Goal: Check status: Check status

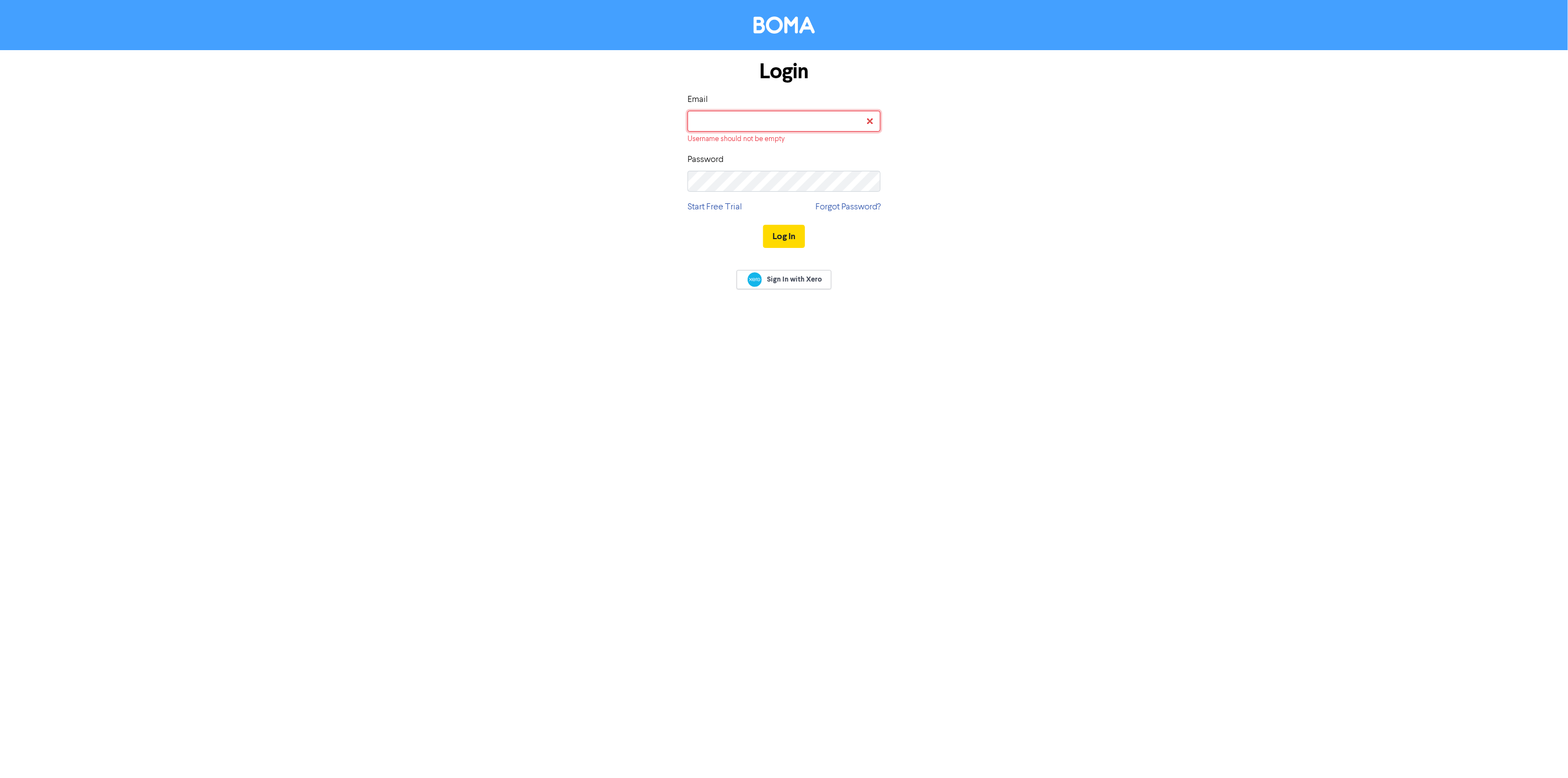
type input "[EMAIL_ADDRESS][DOMAIN_NAME]"
click at [775, 224] on button "Log In" at bounding box center [784, 224] width 42 height 23
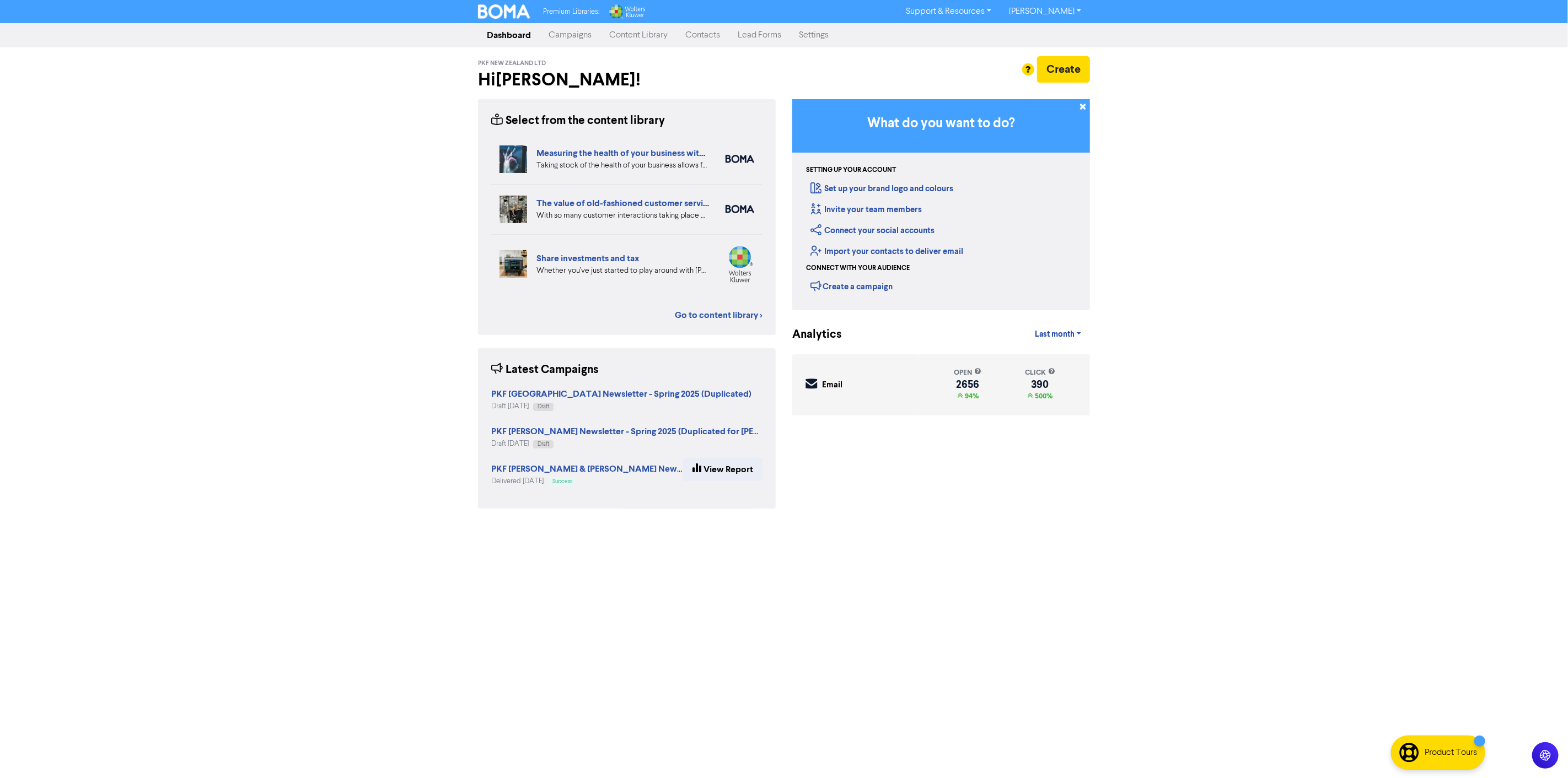
click at [558, 30] on link "Campaigns" at bounding box center [570, 35] width 60 height 22
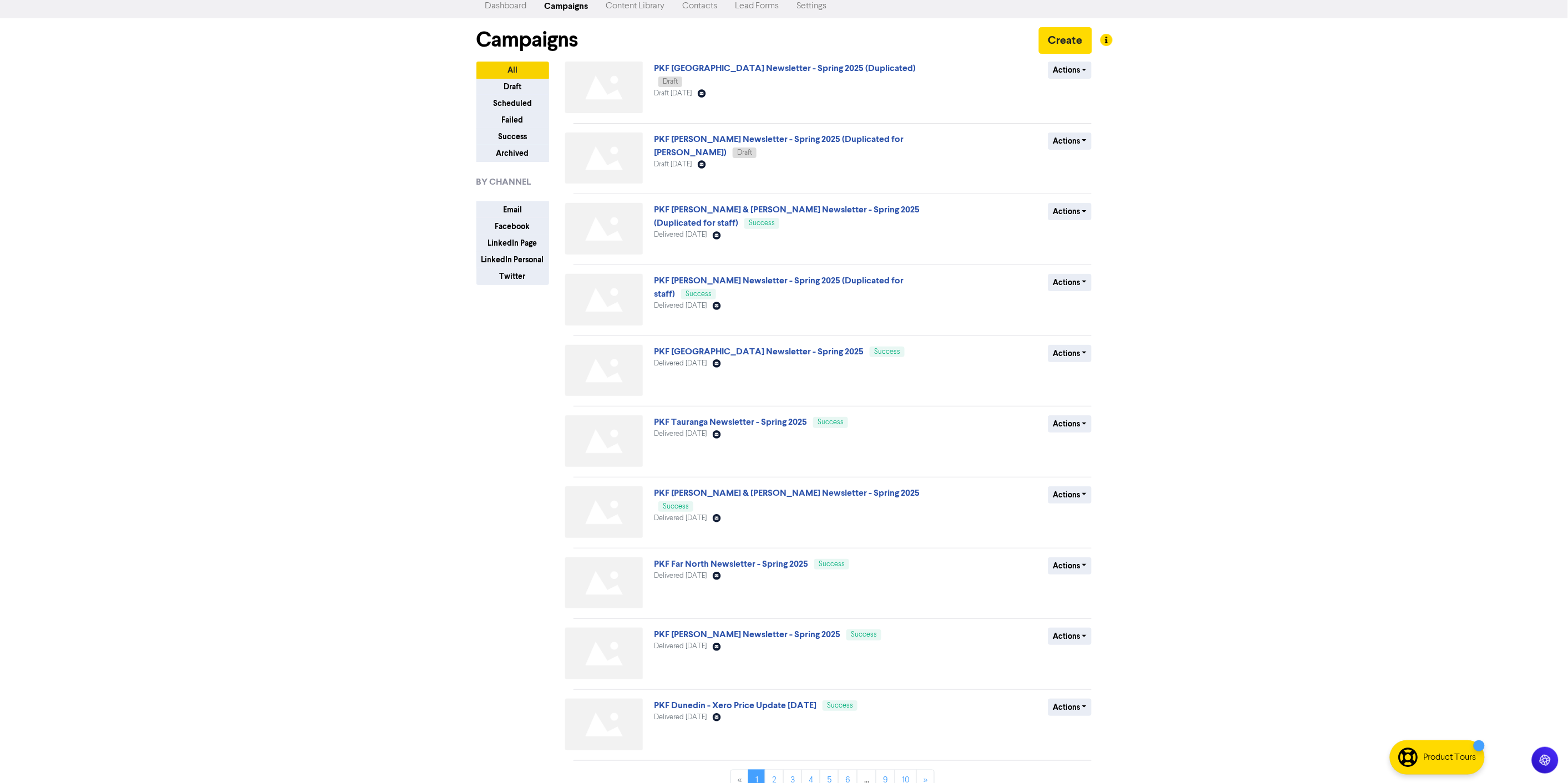
scroll to position [30, 0]
click at [782, 490] on link "PKF [PERSON_NAME] & [PERSON_NAME] Newsletter - Spring 2025" at bounding box center [787, 493] width 266 height 11
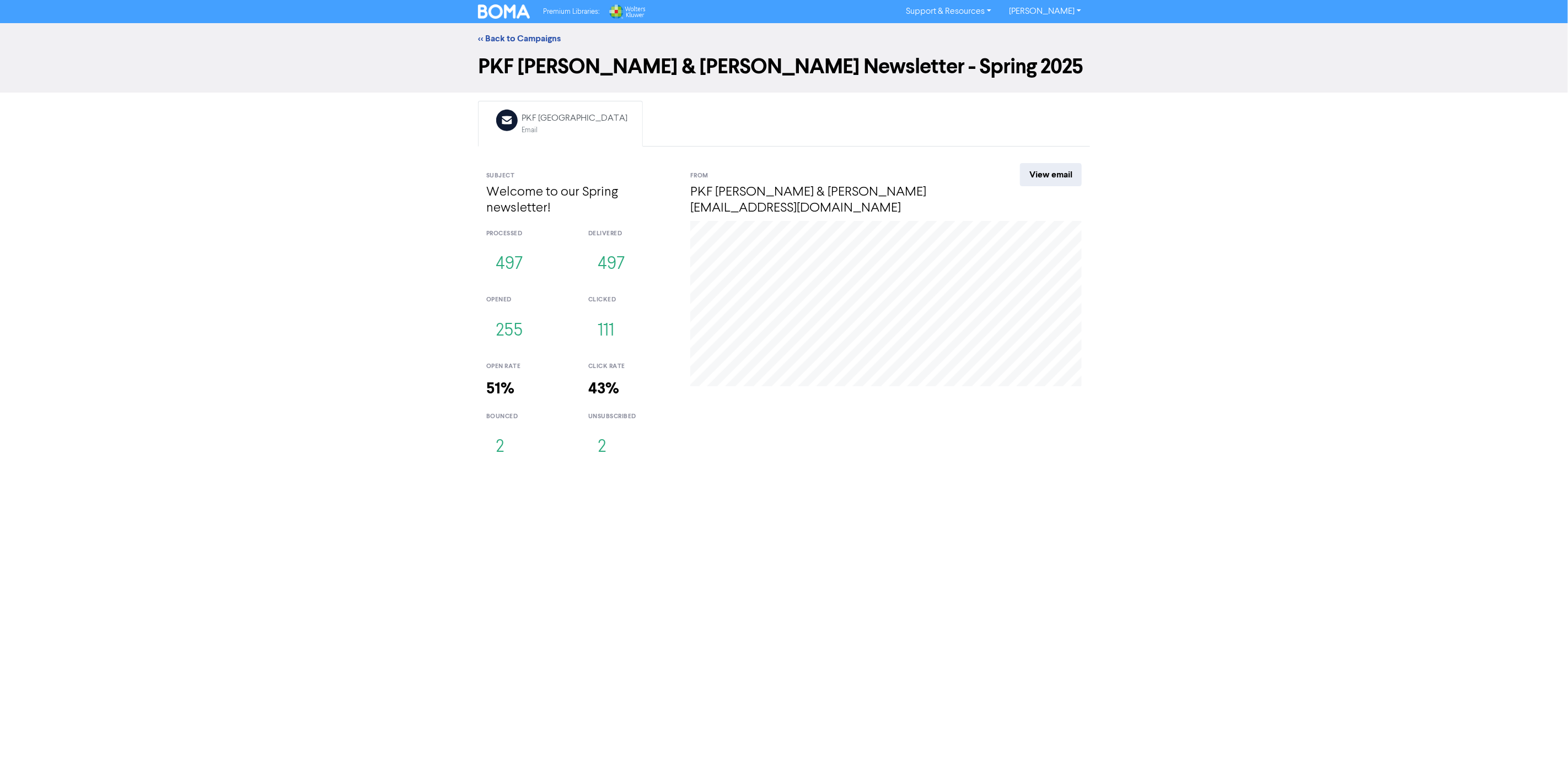
click at [340, 327] on div "<< Back to Campaigns PKF [PERSON_NAME] & [PERSON_NAME] Newsletter - Spring 2025…" at bounding box center [784, 247] width 1568 height 447
click at [966, 488] on div "Premium Libraries: Support & Resources Video Tutorials FAQ & Guides Marketing E…" at bounding box center [784, 389] width 1568 height 778
click at [614, 328] on button "111" at bounding box center [606, 331] width 36 height 36
click at [1046, 188] on div "View email" at bounding box center [1040, 192] width 102 height 57
click at [1040, 171] on link "View email" at bounding box center [1051, 174] width 62 height 23
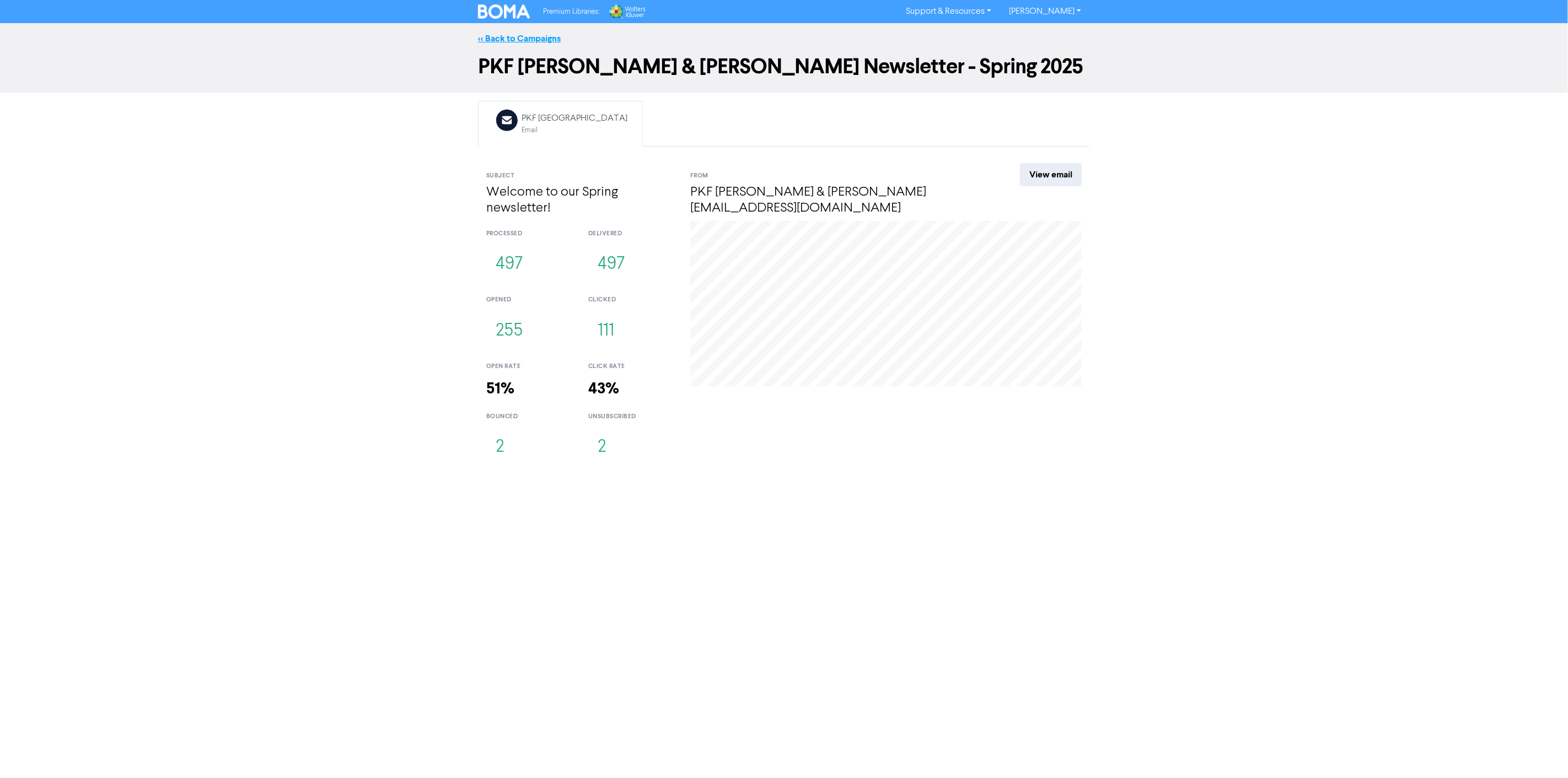
click at [530, 40] on link "<< Back to Campaigns" at bounding box center [519, 39] width 83 height 11
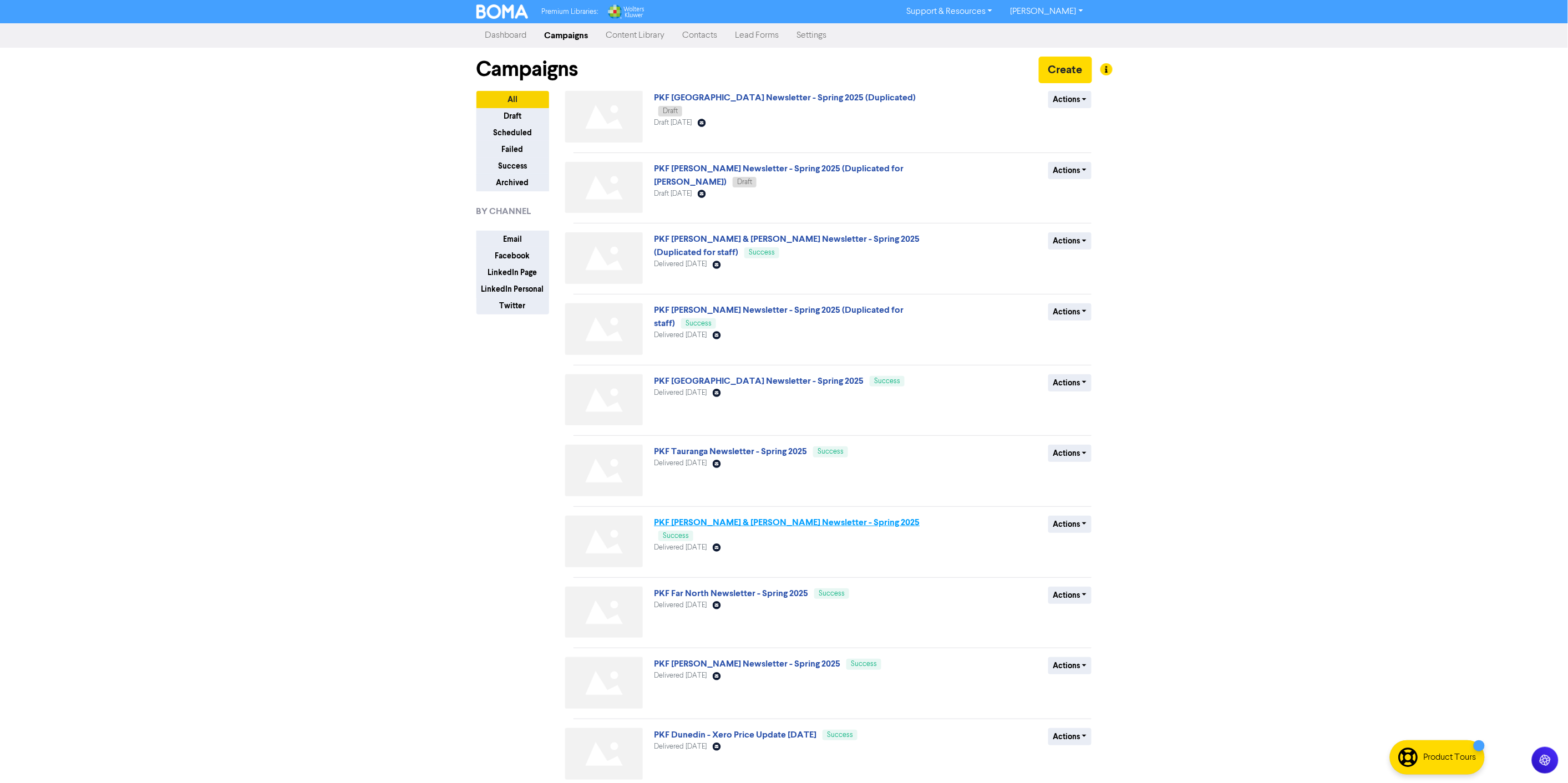
click at [700, 517] on link "PKF [PERSON_NAME] & [PERSON_NAME] Newsletter - Spring 2025" at bounding box center [787, 523] width 266 height 11
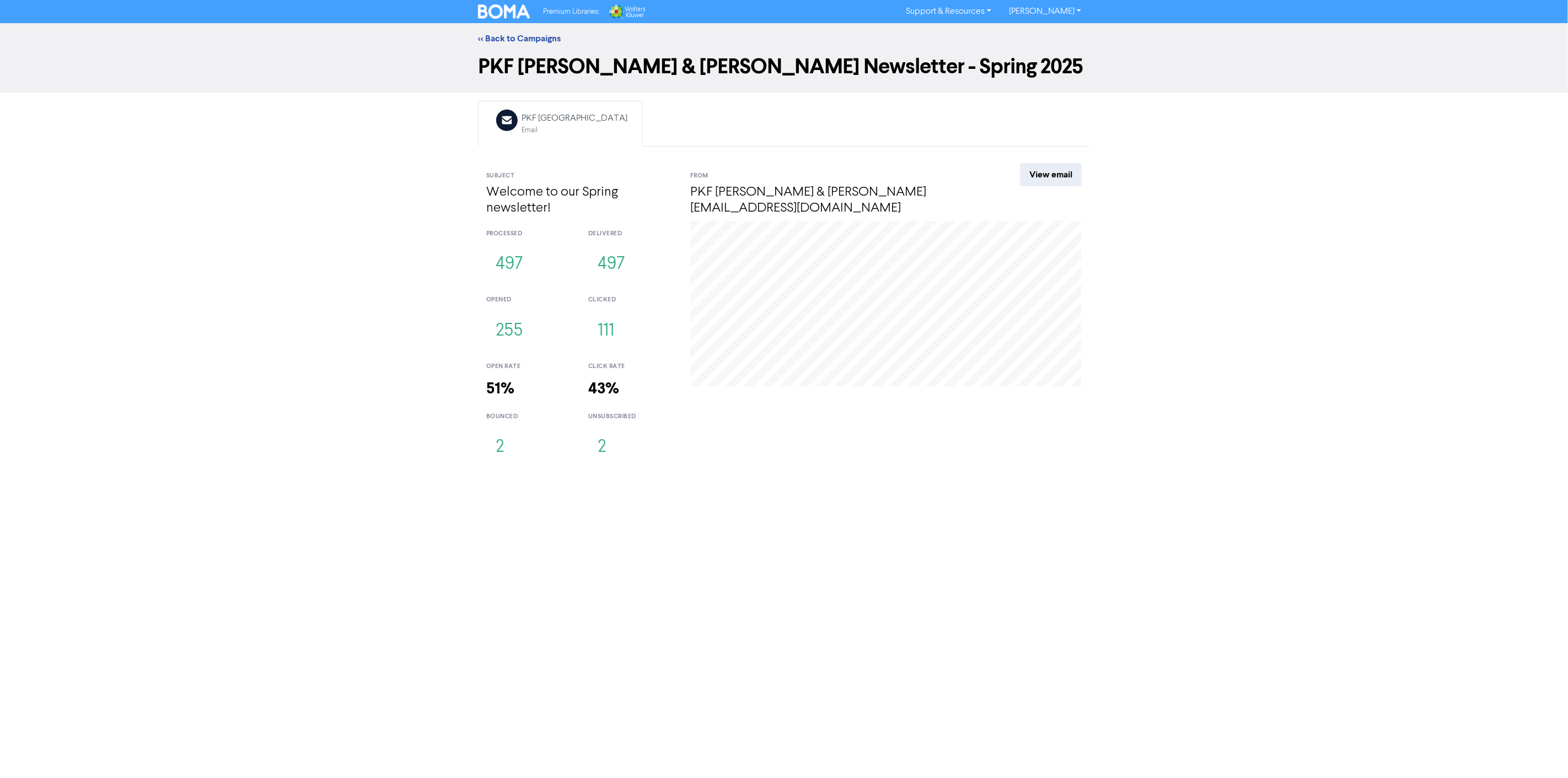
click at [674, 491] on div "Premium Libraries: Support & Resources Video Tutorials FAQ & Guides Marketing E…" at bounding box center [784, 389] width 1568 height 778
